Goal: Find specific page/section: Find specific page/section

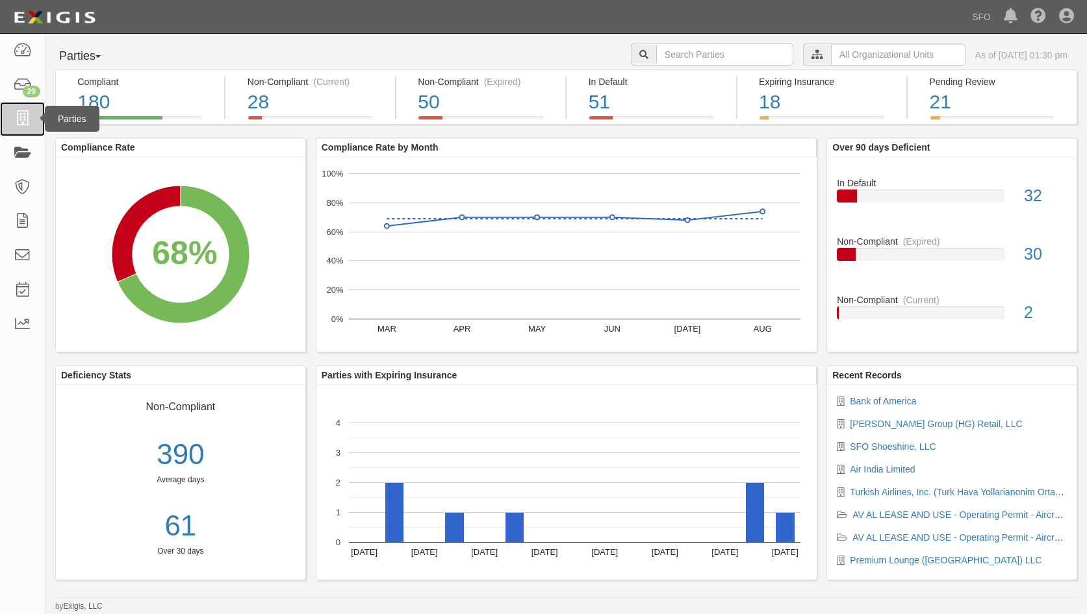
click at [16, 129] on link at bounding box center [22, 119] width 45 height 34
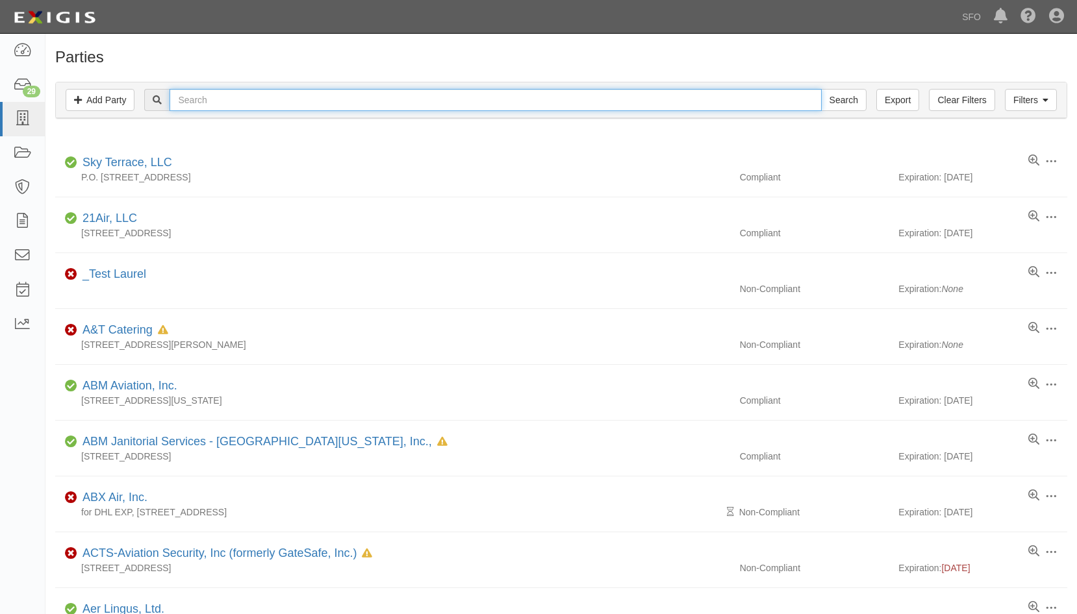
click at [249, 100] on input "text" at bounding box center [495, 100] width 651 height 22
type input "premium lounge"
click at [283, 104] on input "premium lounge" at bounding box center [495, 100] width 651 height 22
click at [821, 89] on input "Search" at bounding box center [843, 100] width 45 height 22
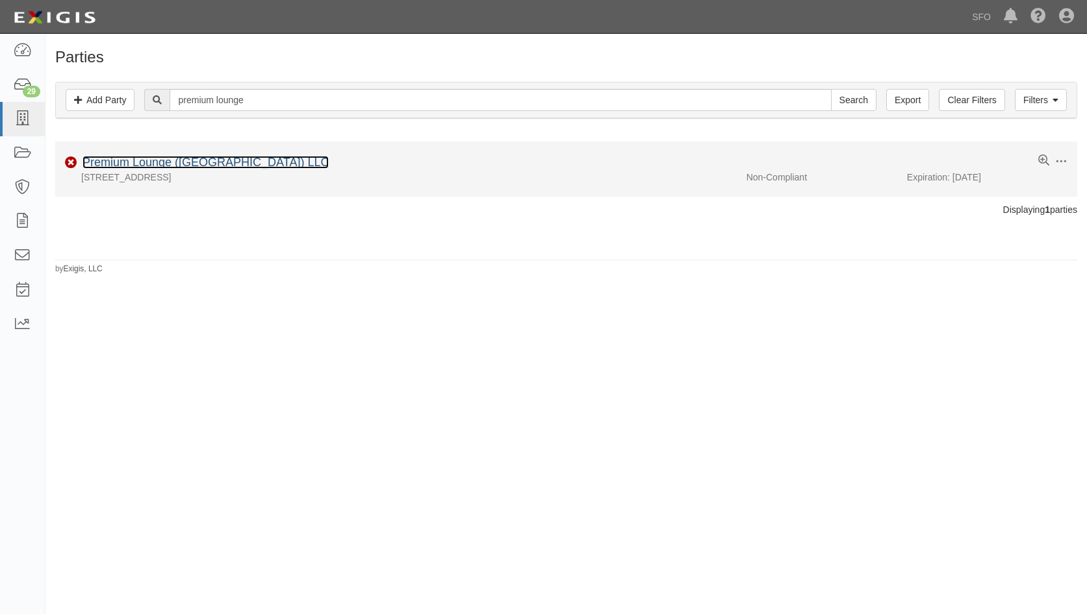
click at [168, 158] on link "Premium Lounge (San Francisco) LLC" at bounding box center [205, 162] width 246 height 13
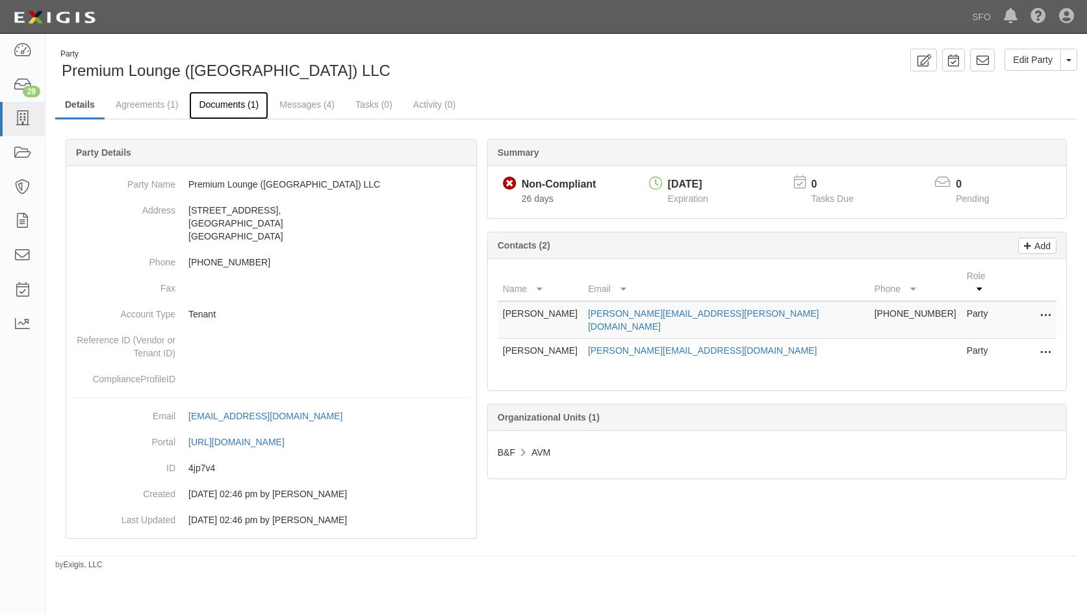
drag, startPoint x: 221, startPoint y: 99, endPoint x: 214, endPoint y: 97, distance: 6.8
click at [221, 99] on link "Documents (1)" at bounding box center [228, 106] width 79 height 28
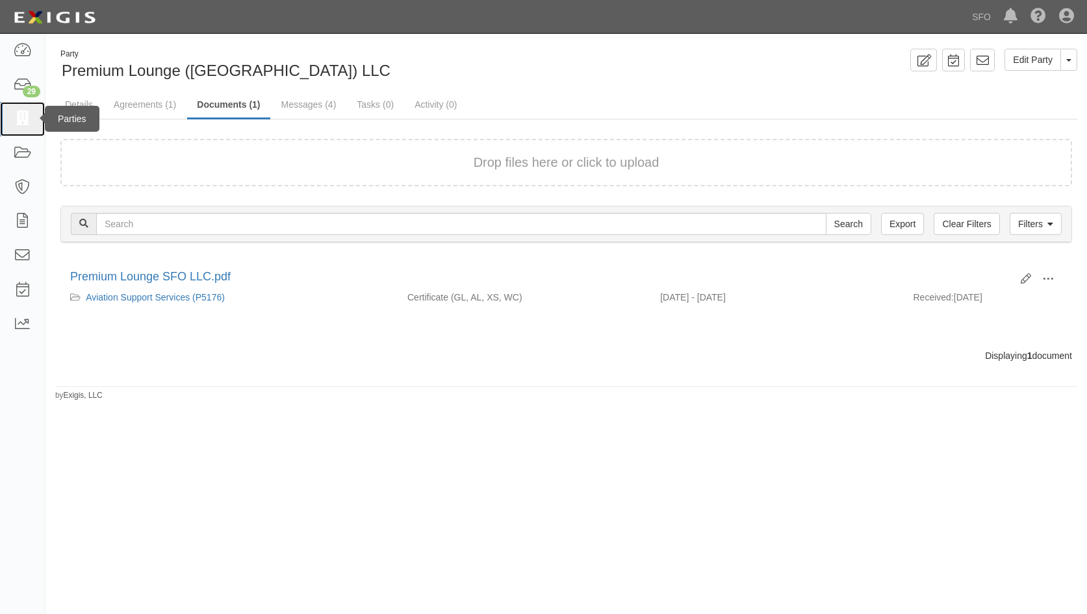
click at [22, 113] on icon at bounding box center [22, 119] width 18 height 15
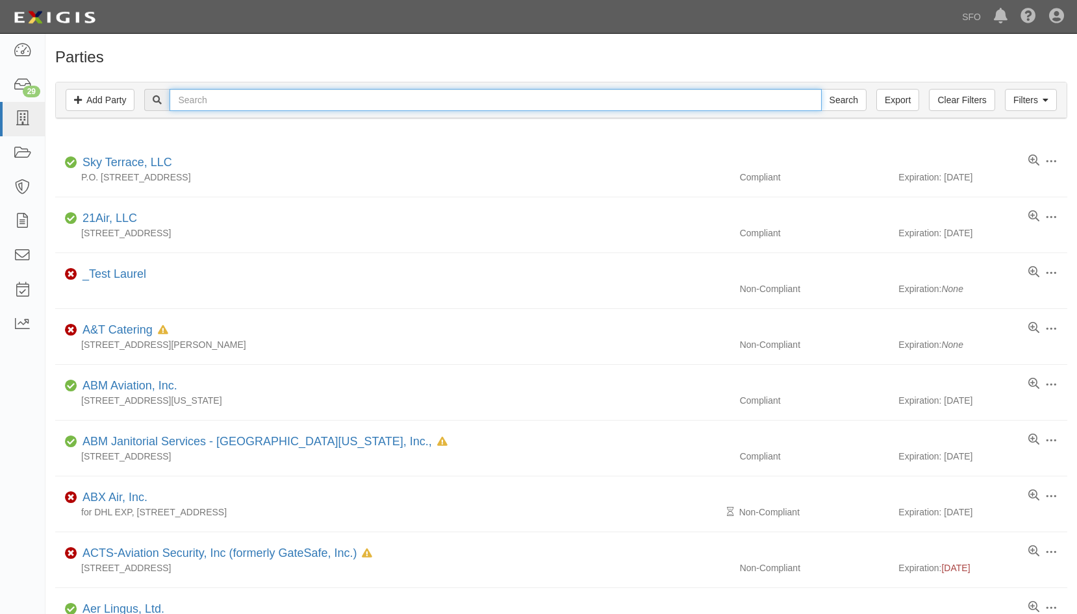
click at [216, 94] on input "text" at bounding box center [495, 100] width 651 height 22
type input "depar"
click at [821, 89] on input "Search" at bounding box center [843, 100] width 45 height 22
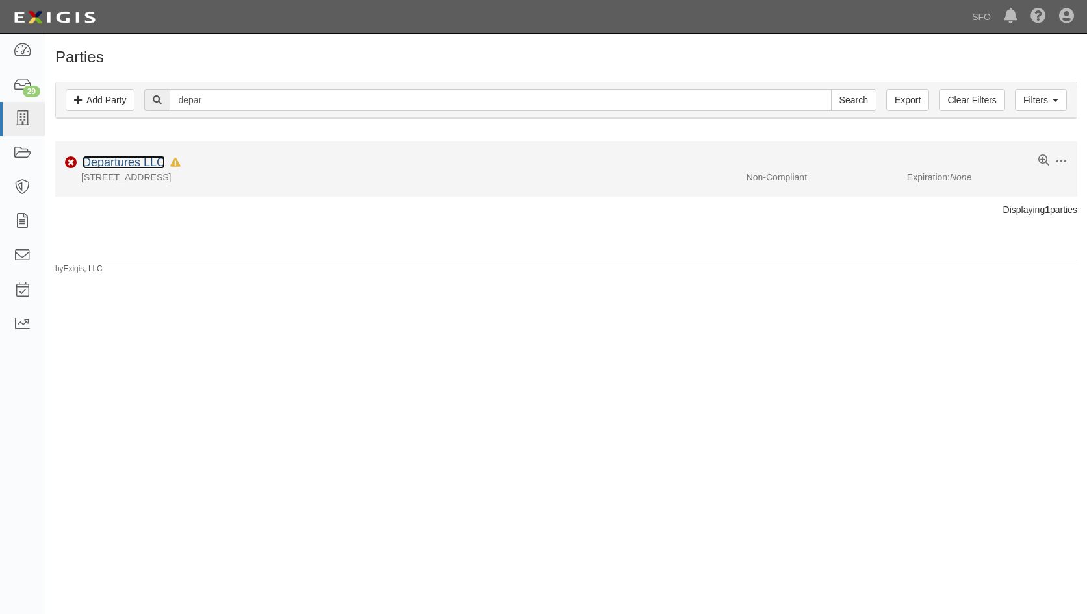
click link "Departures LLC"
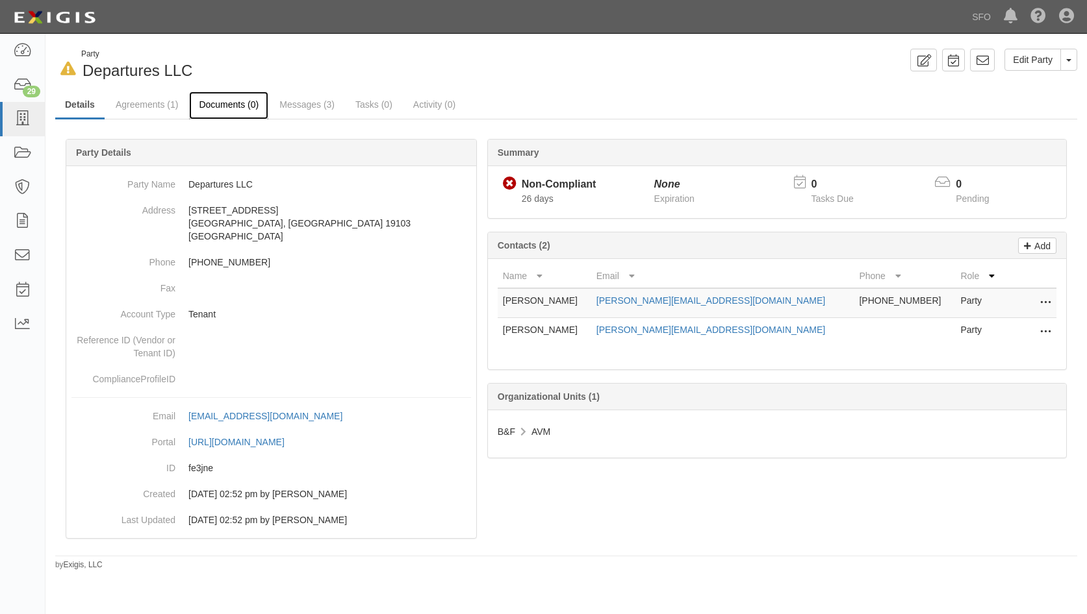
click at [232, 111] on link "Documents (0)" at bounding box center [228, 106] width 79 height 28
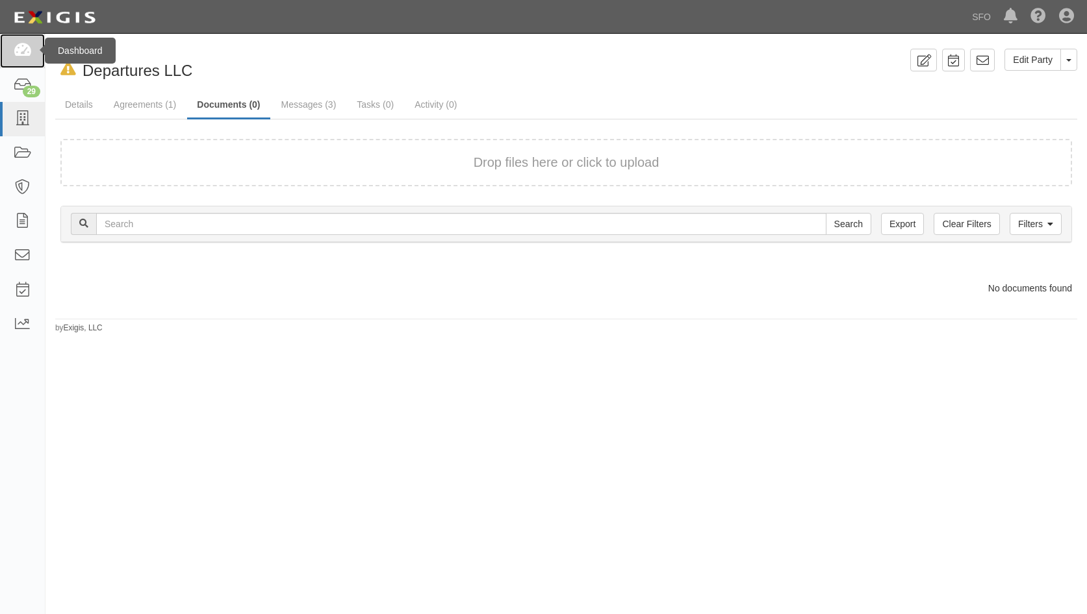
click at [18, 34] on link at bounding box center [22, 51] width 45 height 34
